Goal: Task Accomplishment & Management: Use online tool/utility

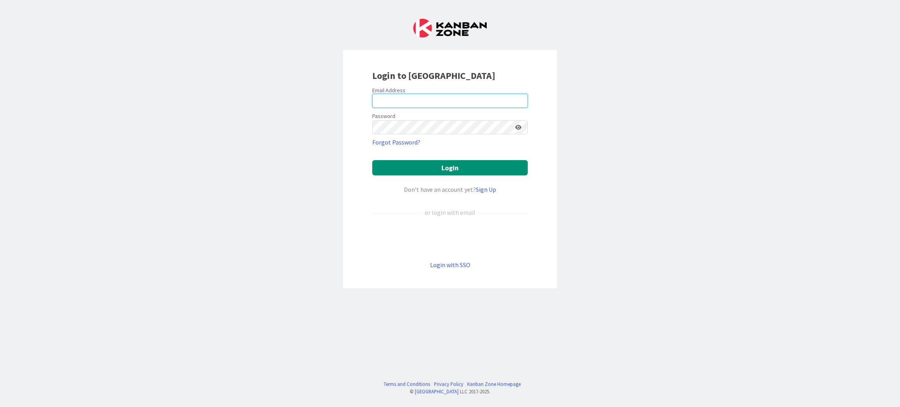
click at [399, 98] on input "email" at bounding box center [449, 101] width 155 height 14
type input "[PERSON_NAME][EMAIL_ADDRESS][DOMAIN_NAME]"
click at [454, 169] on button "Login" at bounding box center [449, 167] width 155 height 15
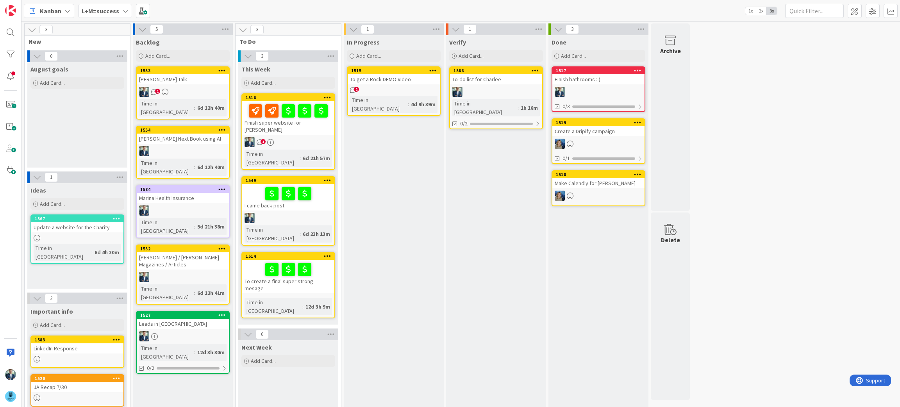
drag, startPoint x: 255, startPoint y: 243, endPoint x: 476, endPoint y: 205, distance: 224.3
